Goal: Navigation & Orientation: Find specific page/section

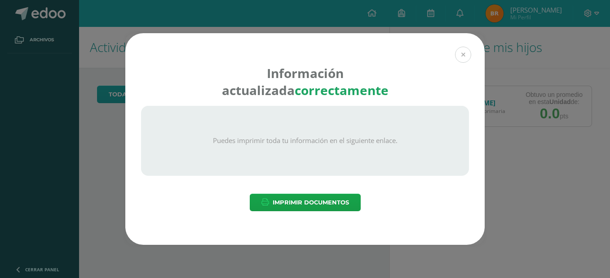
click at [457, 56] on button at bounding box center [463, 55] width 16 height 16
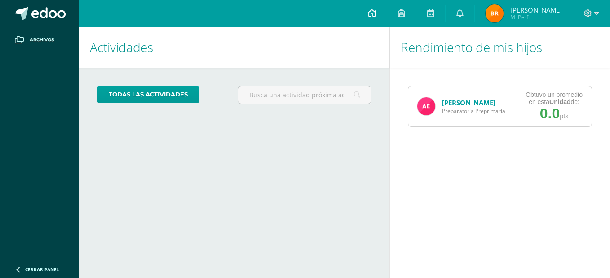
click at [370, 15] on link at bounding box center [371, 13] width 31 height 27
click at [44, 34] on link "Archivos" at bounding box center [39, 40] width 65 height 26
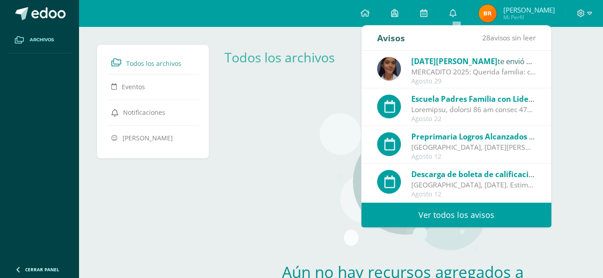
click at [425, 58] on span "[DATE][PERSON_NAME]" at bounding box center [454, 61] width 86 height 10
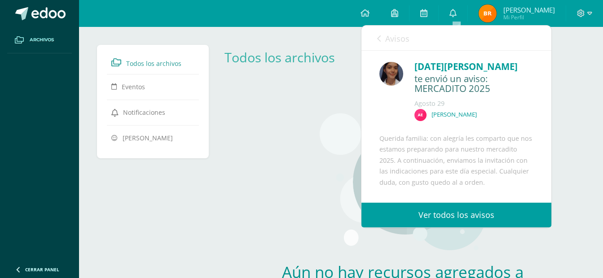
drag, startPoint x: 425, startPoint y: 58, endPoint x: 391, endPoint y: 77, distance: 38.8
click at [394, 86] on div "Lucia Ramírez te envió un aviso: MERCADITO 2025 Agosto 29 Andrea Estupinian" at bounding box center [456, 93] width 154 height 67
click at [391, 75] on img at bounding box center [391, 74] width 24 height 24
click at [417, 69] on div "[DATE][PERSON_NAME]" at bounding box center [473, 67] width 119 height 14
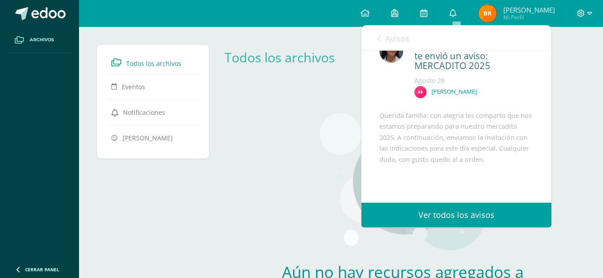
scroll to position [45, 0]
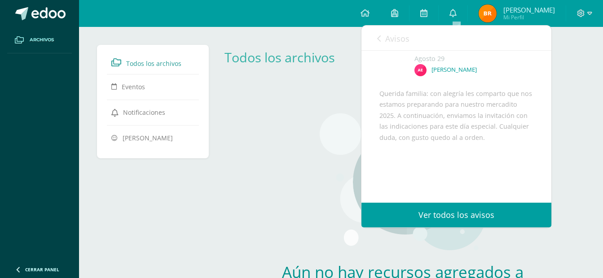
click at [382, 39] on link "Avisos" at bounding box center [393, 39] width 32 height 26
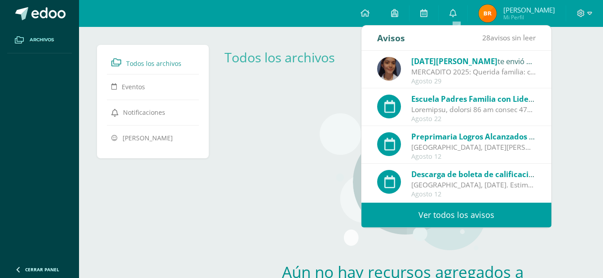
drag, startPoint x: 382, startPoint y: 39, endPoint x: 501, endPoint y: 37, distance: 118.5
click at [501, 37] on span "28 avisos sin leer" at bounding box center [508, 38] width 53 height 10
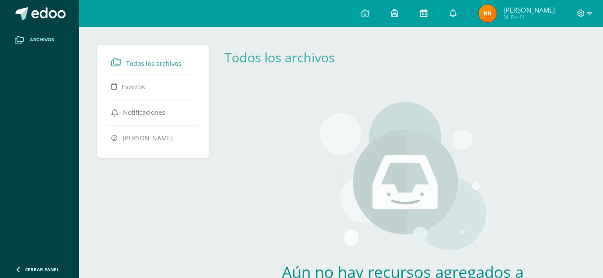
click at [434, 13] on link at bounding box center [423, 13] width 29 height 27
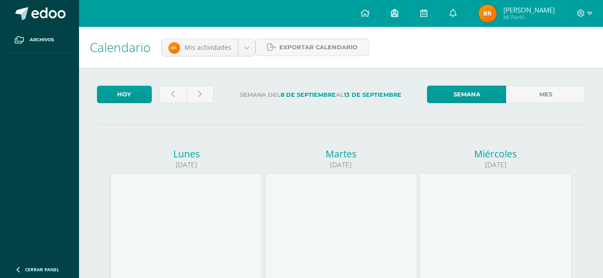
click at [398, 18] on span at bounding box center [394, 14] width 7 height 10
click at [373, 15] on link at bounding box center [365, 13] width 31 height 27
click at [369, 15] on icon at bounding box center [364, 13] width 9 height 8
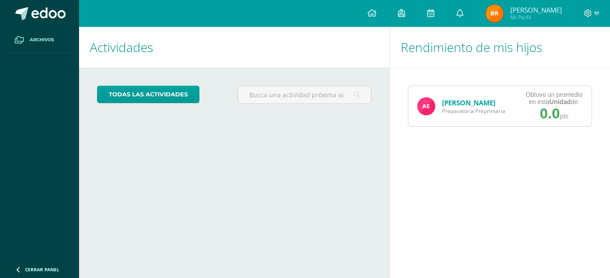
click at [26, 39] on span at bounding box center [19, 40] width 16 height 16
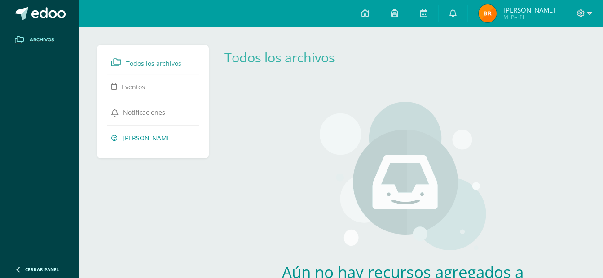
click at [144, 134] on span "[PERSON_NAME]" at bounding box center [148, 138] width 50 height 9
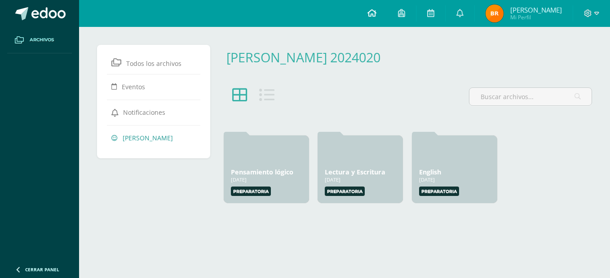
click at [372, 18] on span at bounding box center [371, 14] width 9 height 10
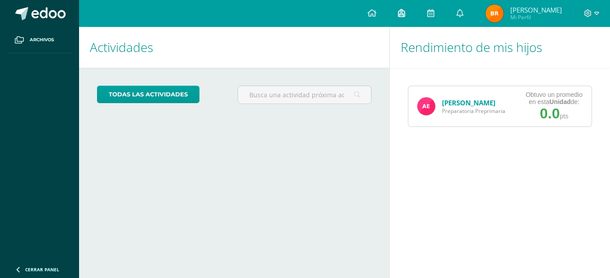
click at [404, 13] on icon at bounding box center [401, 13] width 7 height 8
click at [435, 19] on link at bounding box center [430, 13] width 29 height 27
click at [463, 15] on icon at bounding box center [459, 13] width 7 height 8
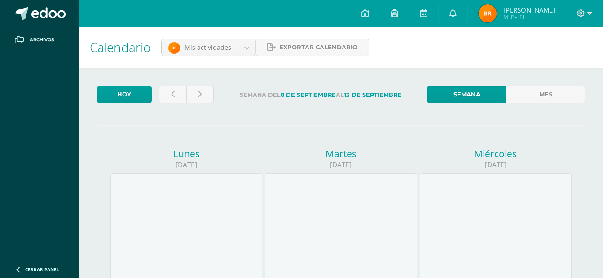
click at [495, 17] on img at bounding box center [487, 13] width 18 height 18
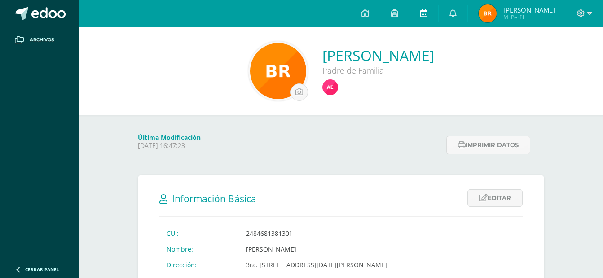
click at [431, 15] on link at bounding box center [423, 13] width 29 height 27
click at [398, 14] on icon at bounding box center [394, 13] width 7 height 8
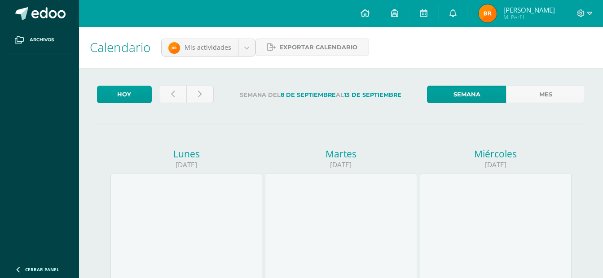
click at [369, 16] on icon at bounding box center [364, 13] width 9 height 8
click at [581, 14] on icon at bounding box center [581, 13] width 8 height 8
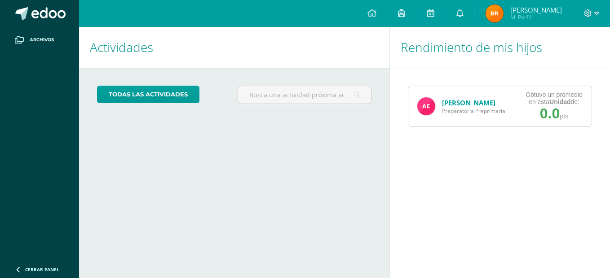
click at [502, 10] on img at bounding box center [494, 13] width 18 height 18
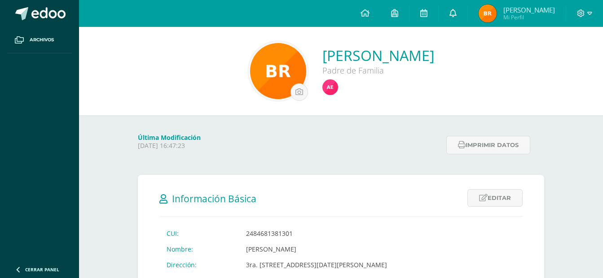
click at [463, 14] on link at bounding box center [453, 13] width 29 height 27
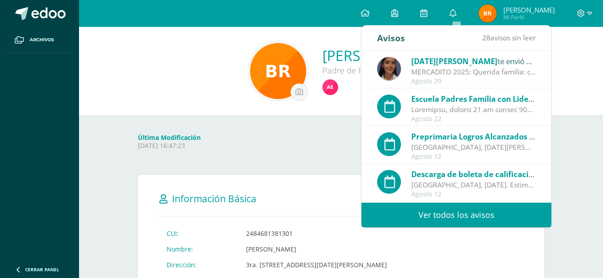
click at [498, 97] on span "Escuela Padres Familia con Liderazgo [GEOGRAPHIC_DATA]" at bounding box center [520, 99] width 218 height 10
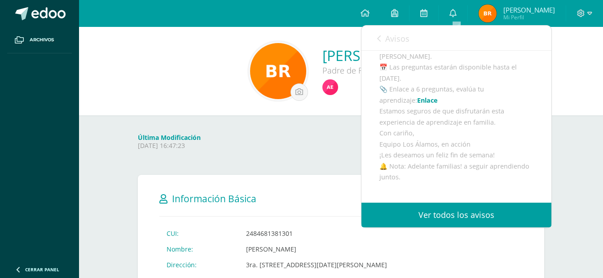
scroll to position [228, 0]
click at [461, 216] on link "Ver todos los avisos" at bounding box center [456, 215] width 190 height 25
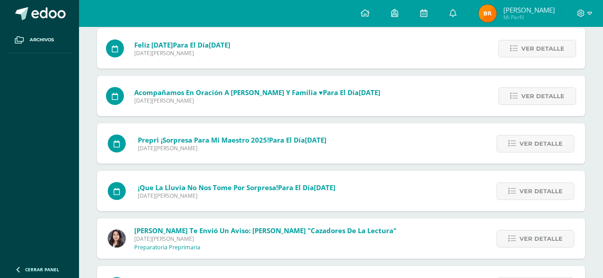
scroll to position [511, 0]
